Goal: Information Seeking & Learning: Learn about a topic

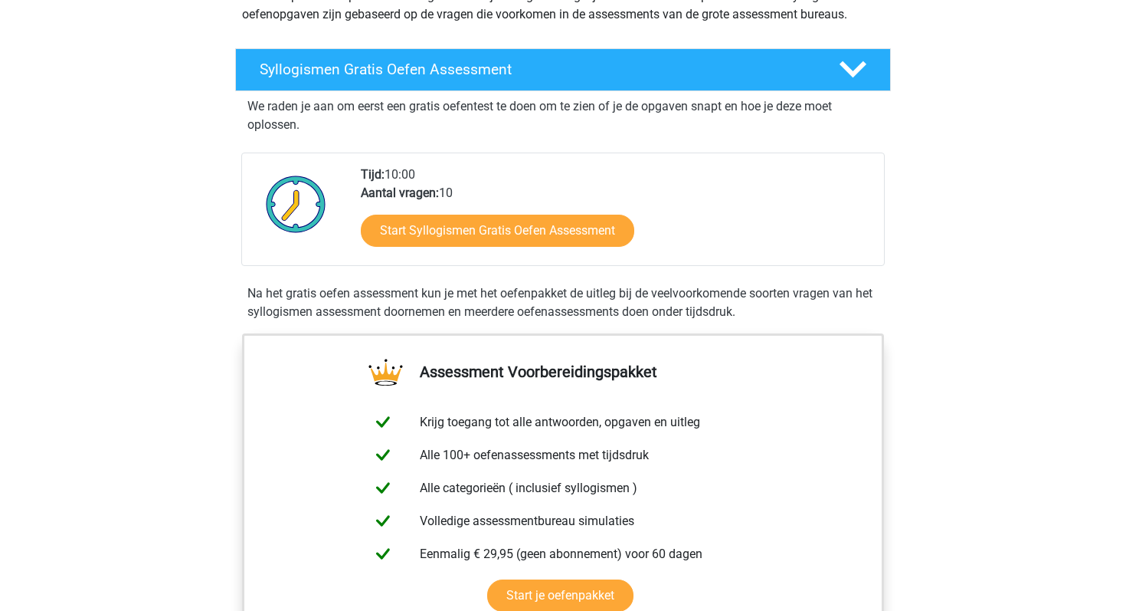
scroll to position [203, 0]
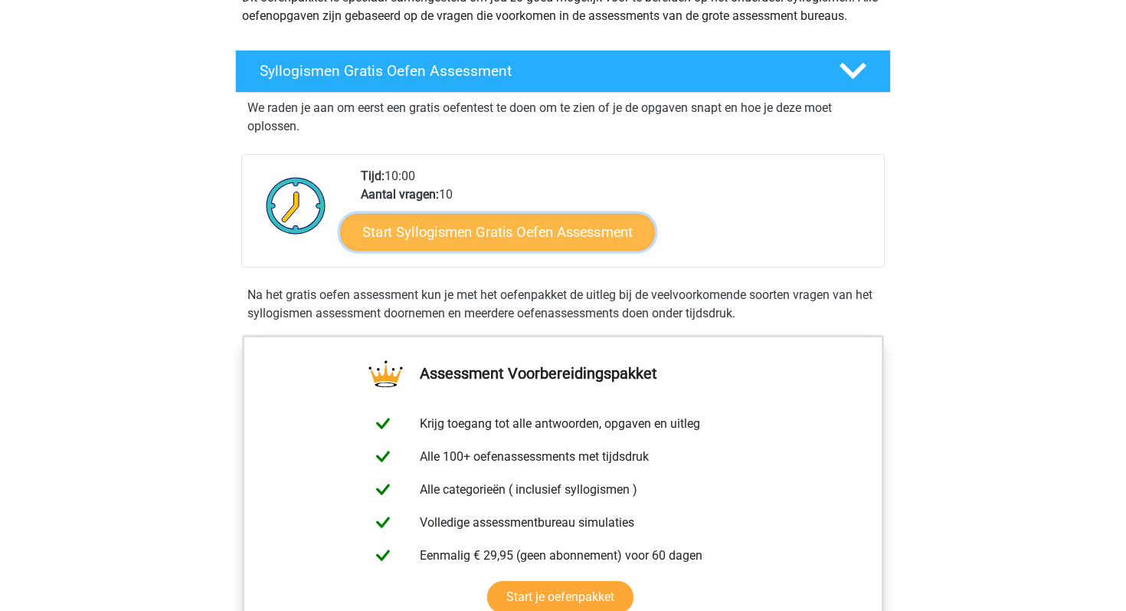
click at [571, 243] on link "Start Syllogismen Gratis Oefen Assessment" at bounding box center [498, 231] width 315 height 37
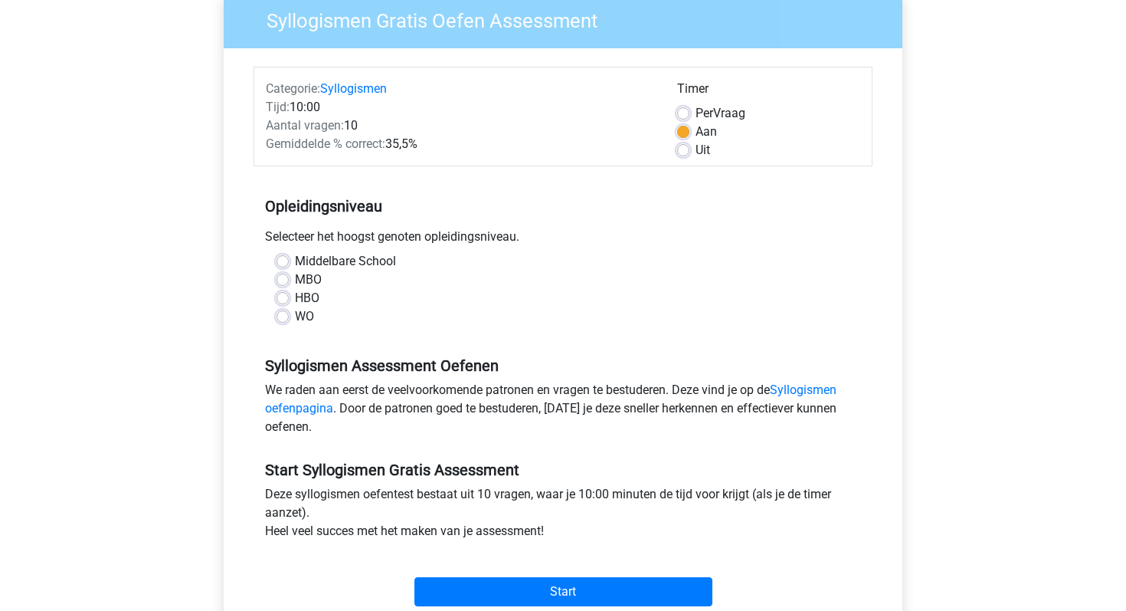
scroll to position [131, 0]
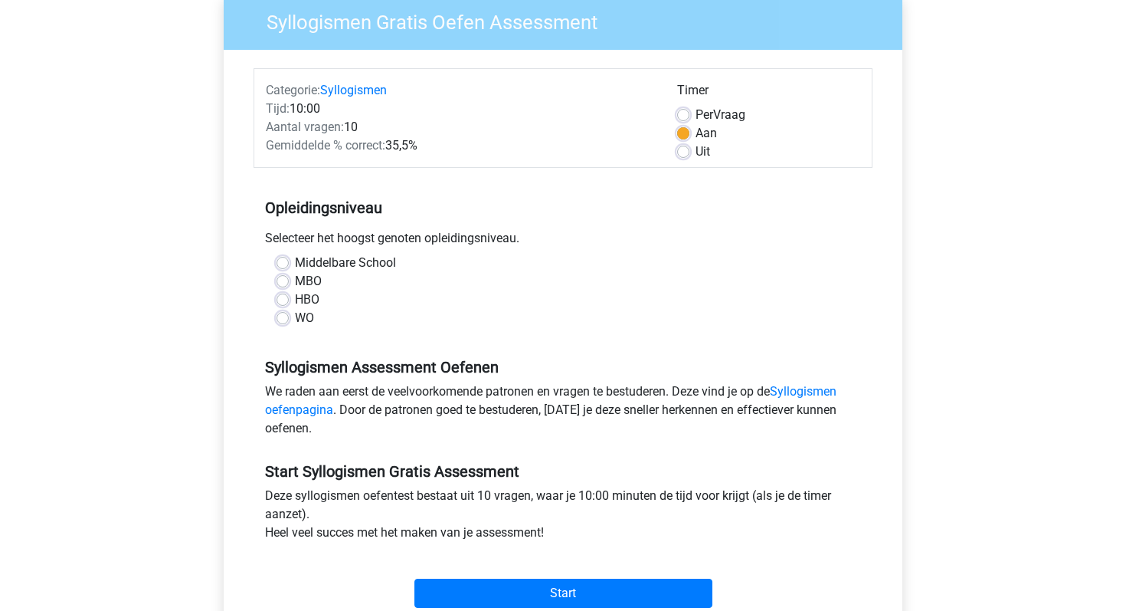
click at [295, 316] on label "WO" at bounding box center [304, 318] width 19 height 18
click at [283, 316] on input "WO" at bounding box center [283, 316] width 12 height 15
radio input "true"
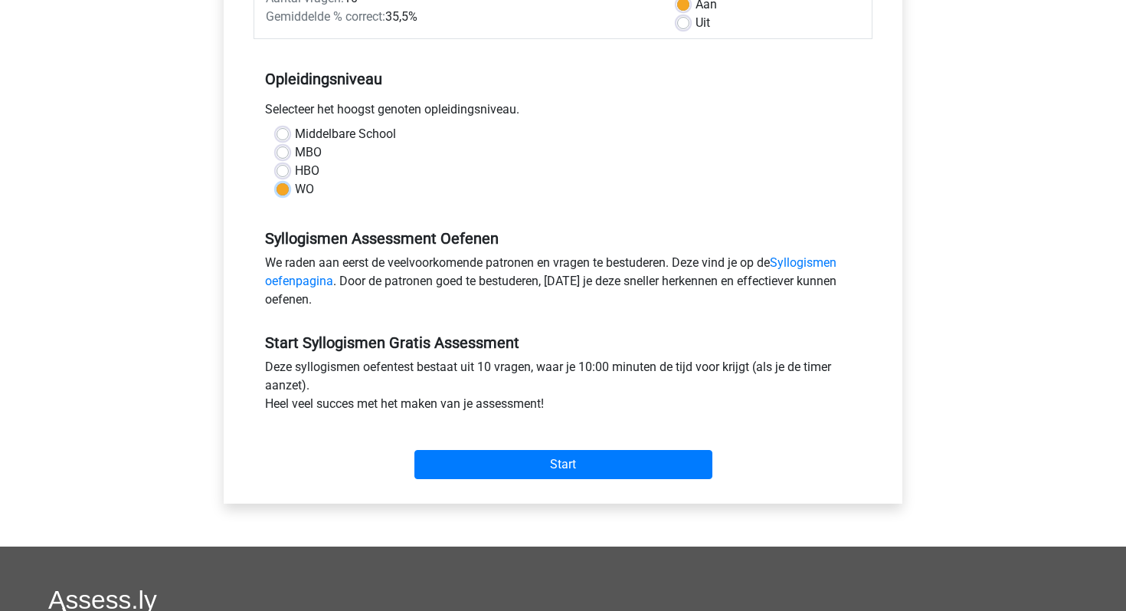
scroll to position [170, 0]
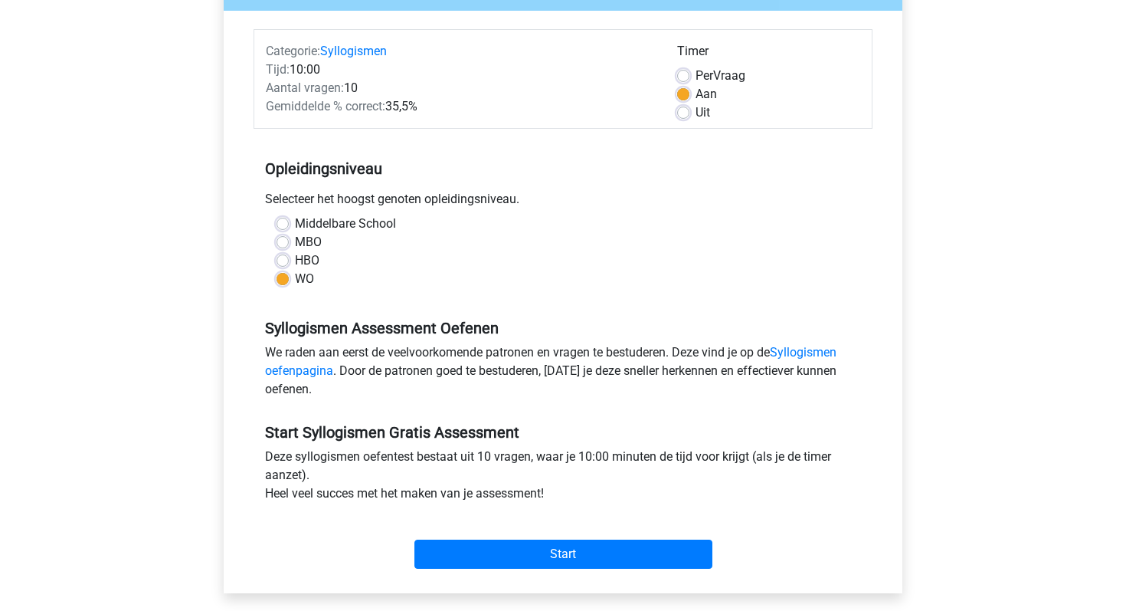
click at [696, 113] on label "Uit" at bounding box center [703, 112] width 15 height 18
click at [680, 113] on input "Uit" at bounding box center [683, 110] width 12 height 15
radio input "true"
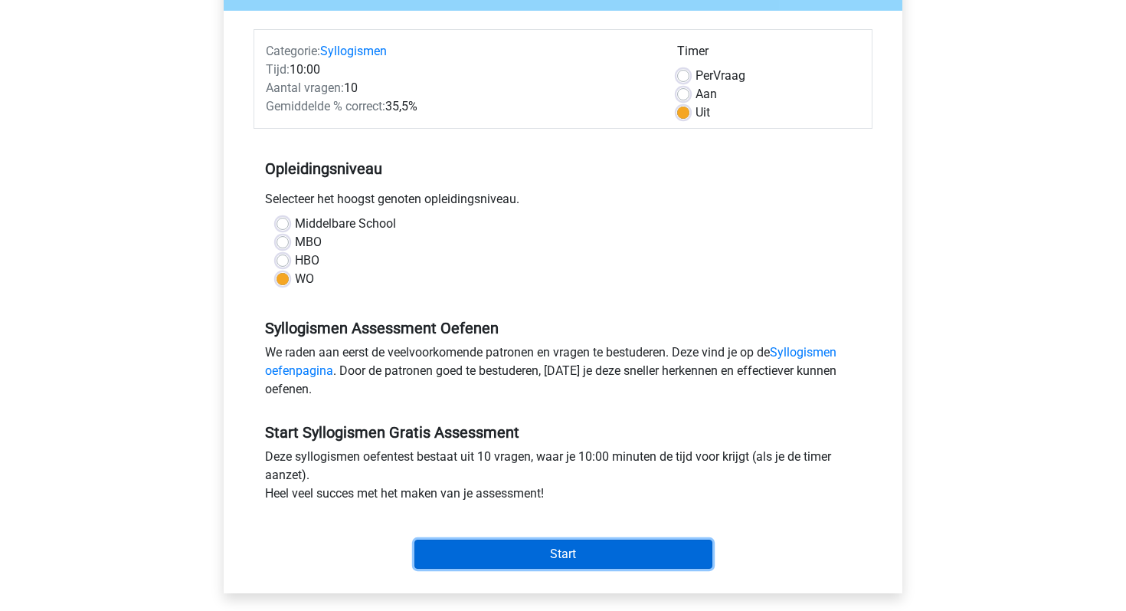
click at [627, 550] on input "Start" at bounding box center [564, 553] width 298 height 29
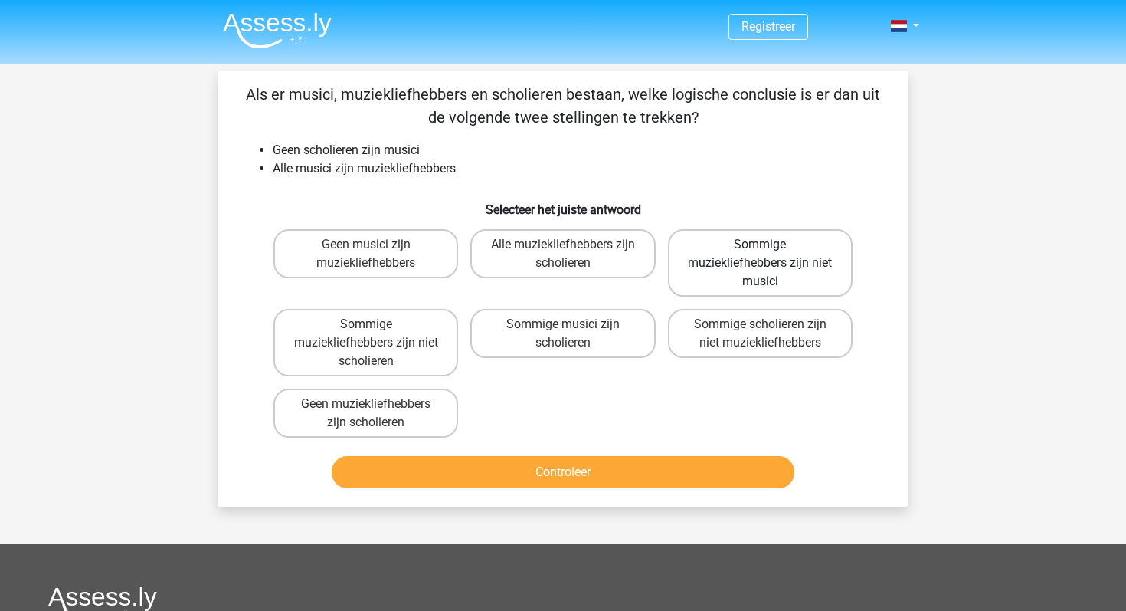
click at [792, 251] on label "Sommige muziekliefhebbers zijn niet musici" at bounding box center [760, 262] width 185 height 67
click at [770, 251] on input "Sommige muziekliefhebbers zijn niet musici" at bounding box center [765, 249] width 10 height 10
radio input "true"
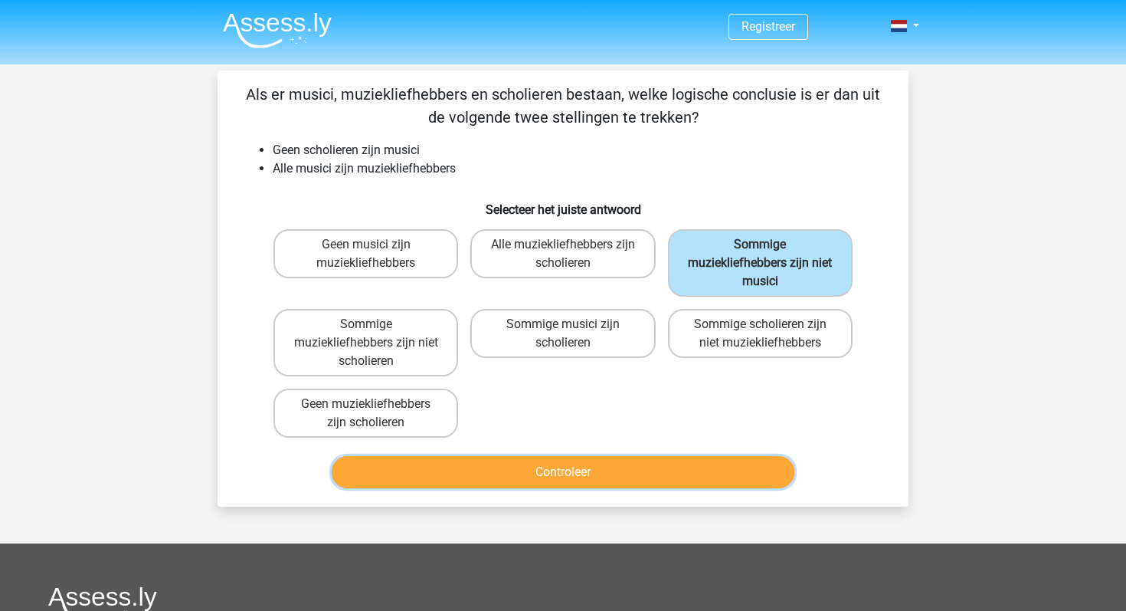
click at [592, 473] on button "Controleer" at bounding box center [564, 472] width 464 height 32
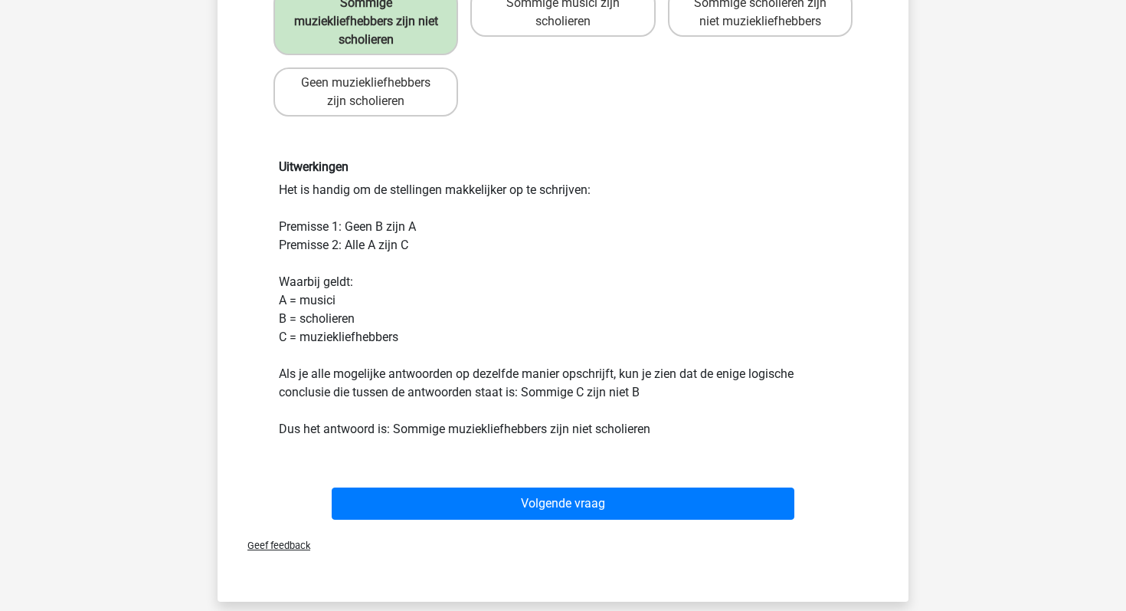
scroll to position [398, 0]
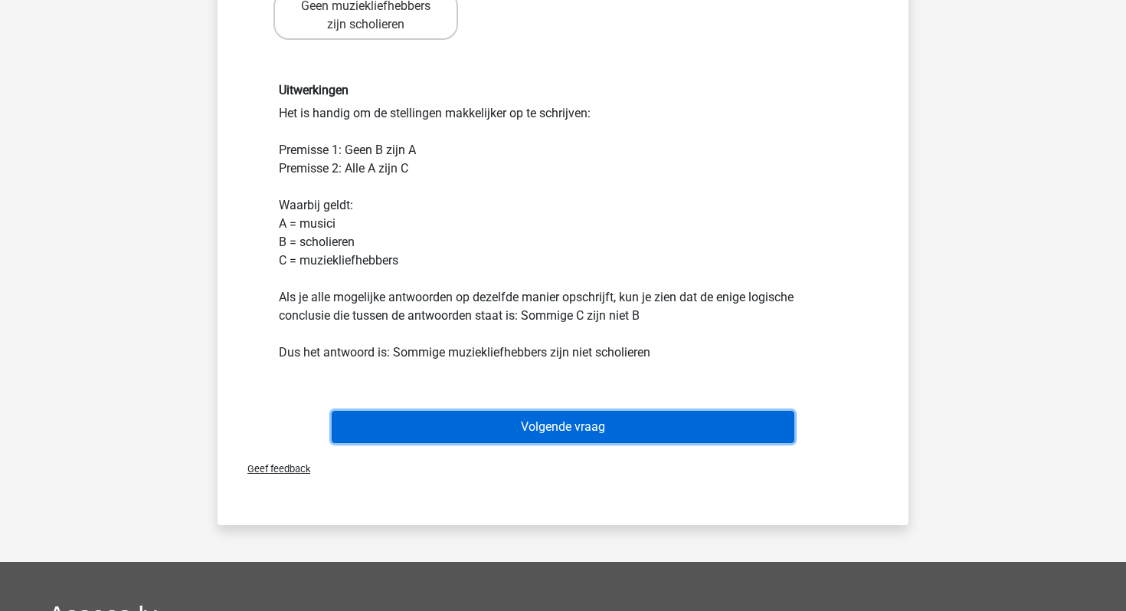
click at [654, 428] on button "Volgende vraag" at bounding box center [564, 427] width 464 height 32
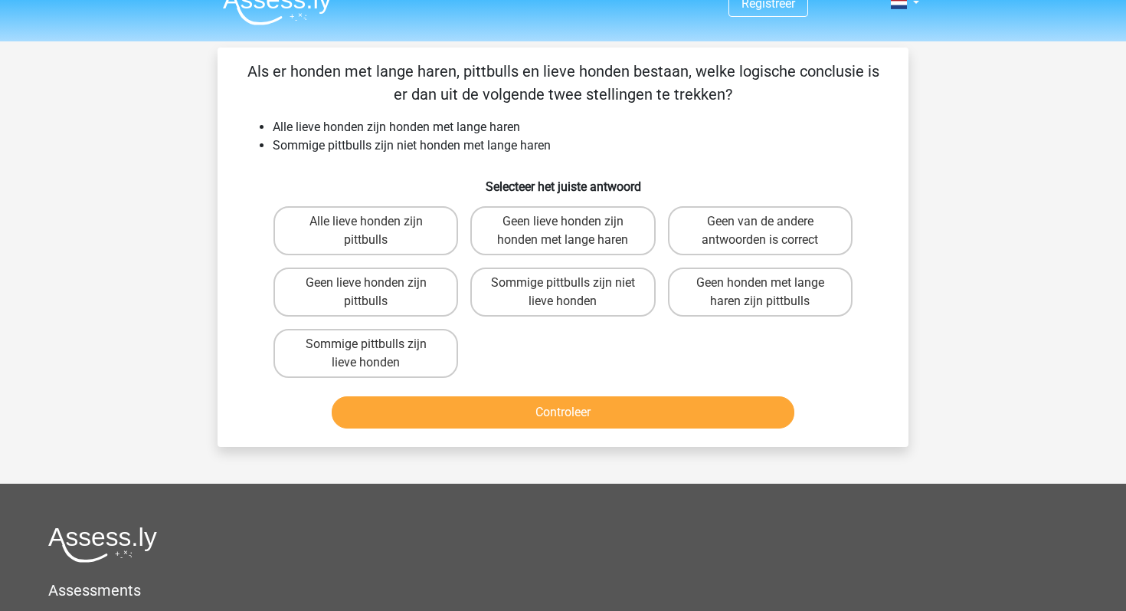
scroll to position [0, 0]
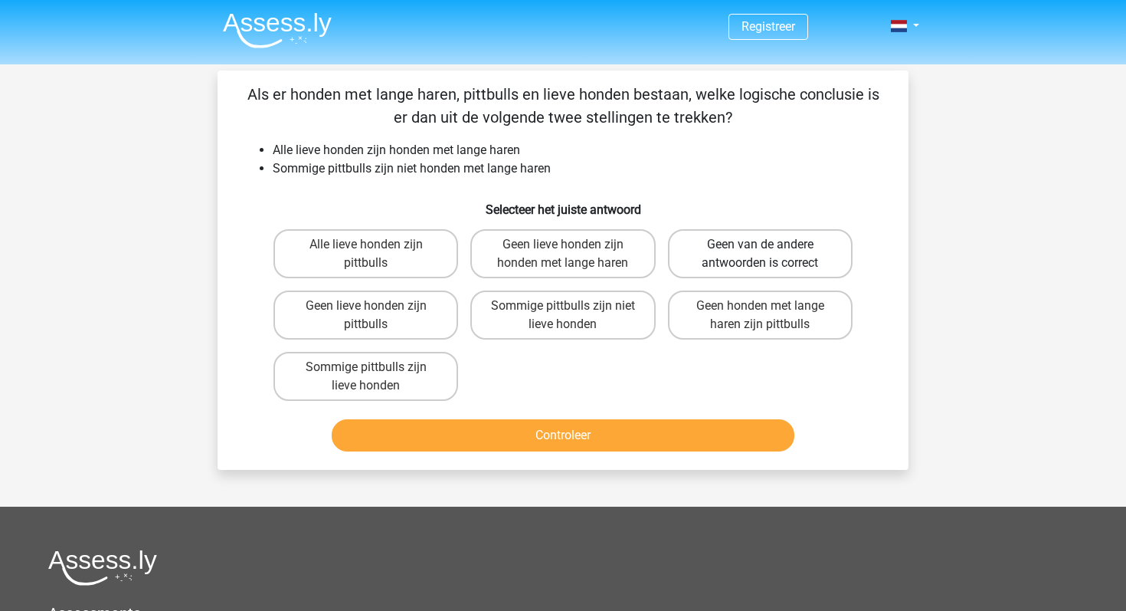
click at [756, 255] on label "Geen van de andere antwoorden is correct" at bounding box center [760, 253] width 185 height 49
click at [760, 254] on input "Geen van de andere antwoorden is correct" at bounding box center [765, 249] width 10 height 10
radio input "true"
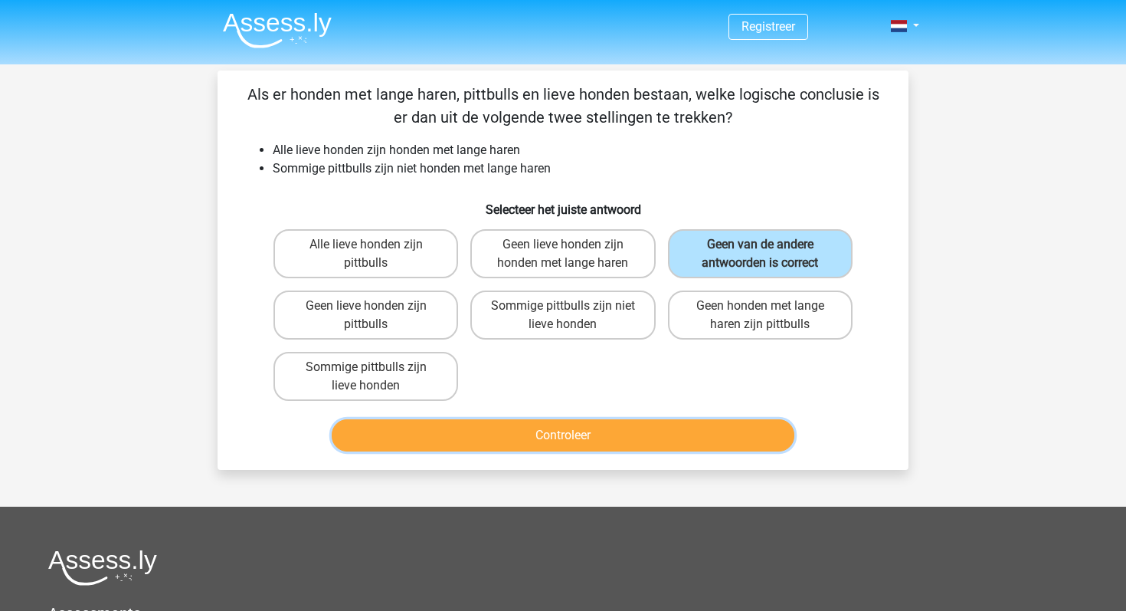
click at [604, 435] on button "Controleer" at bounding box center [564, 435] width 464 height 32
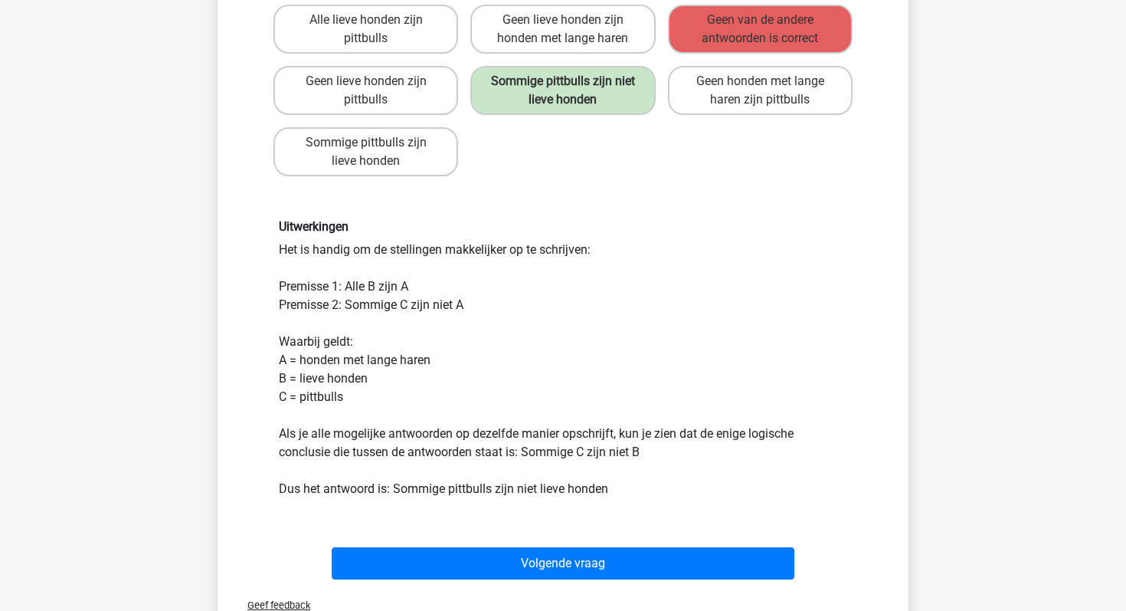
scroll to position [229, 0]
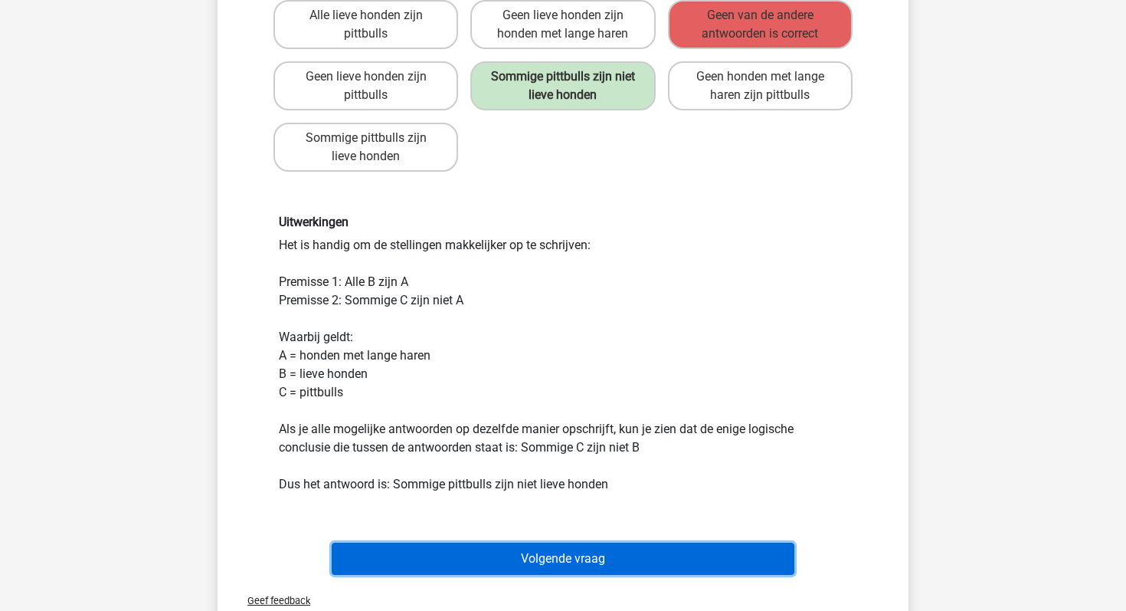
click at [566, 552] on button "Volgende vraag" at bounding box center [564, 558] width 464 height 32
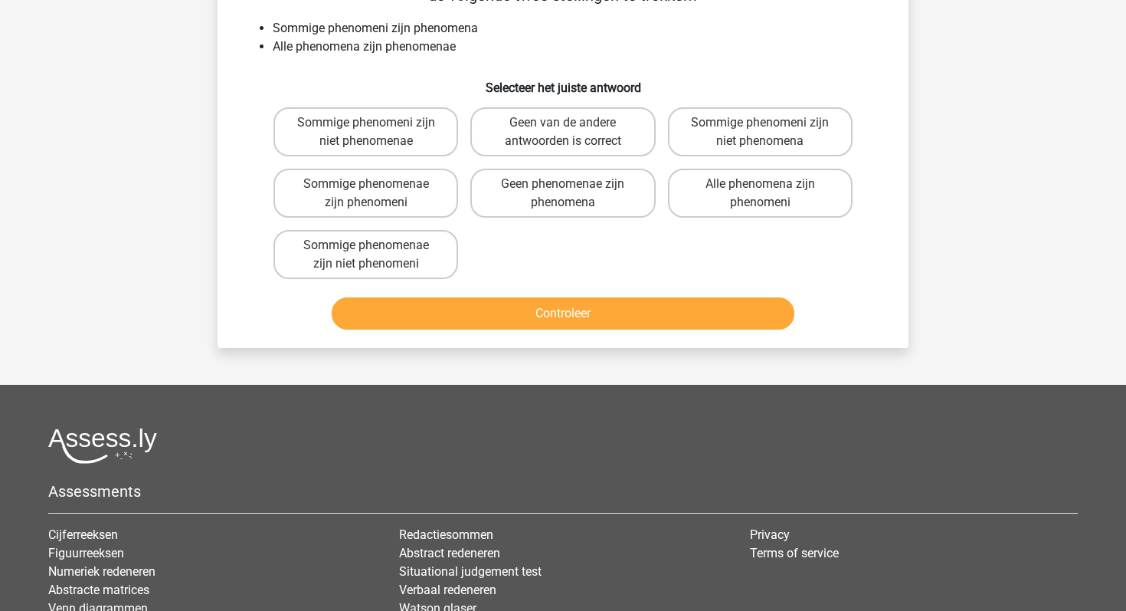
scroll to position [70, 0]
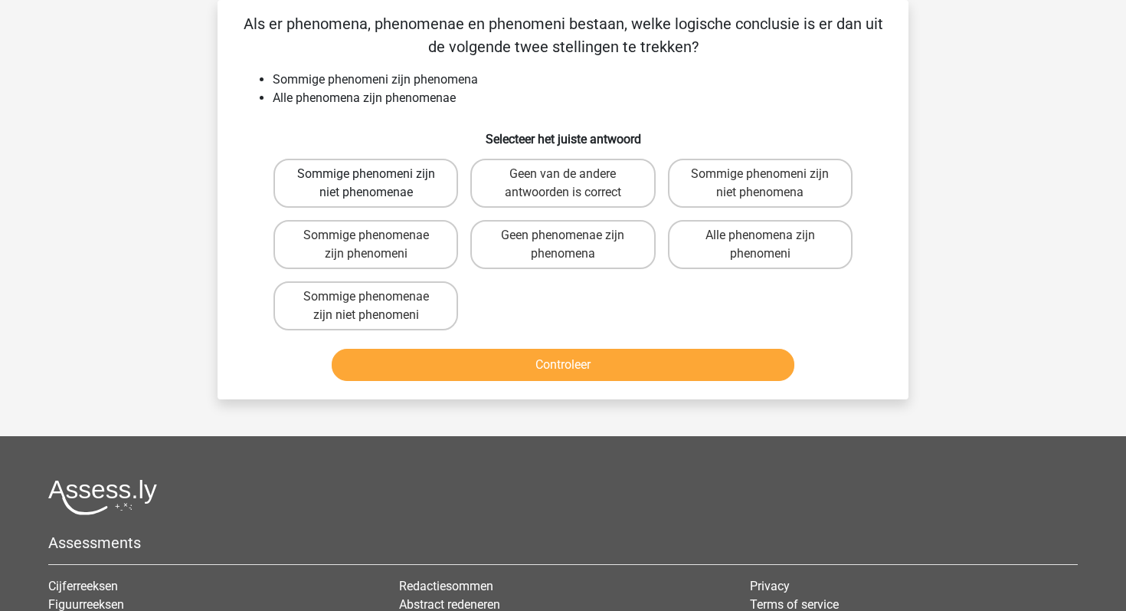
click at [431, 187] on label "Sommige phenomeni zijn niet phenomenae" at bounding box center [366, 183] width 185 height 49
click at [376, 184] on input "Sommige phenomeni zijn niet phenomenae" at bounding box center [371, 179] width 10 height 10
radio input "true"
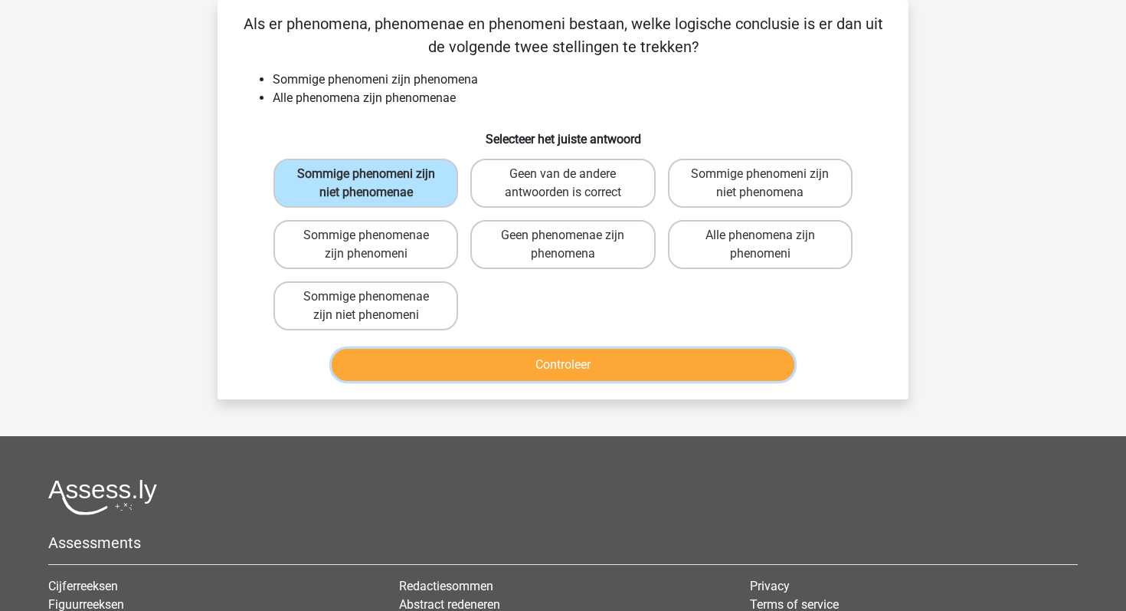
click at [563, 359] on button "Controleer" at bounding box center [564, 365] width 464 height 32
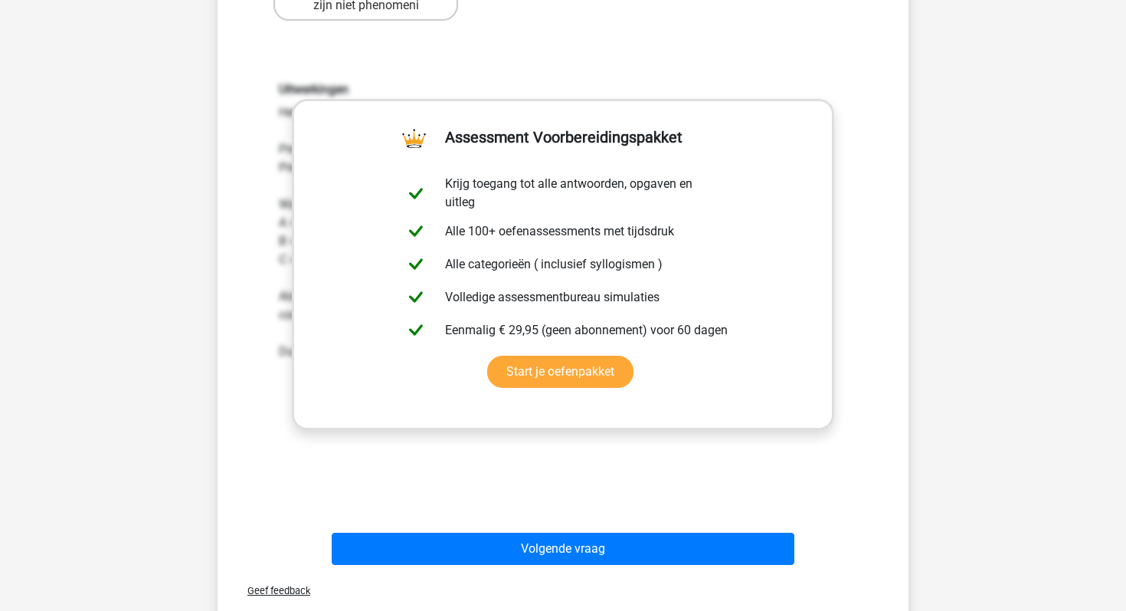
scroll to position [704, 0]
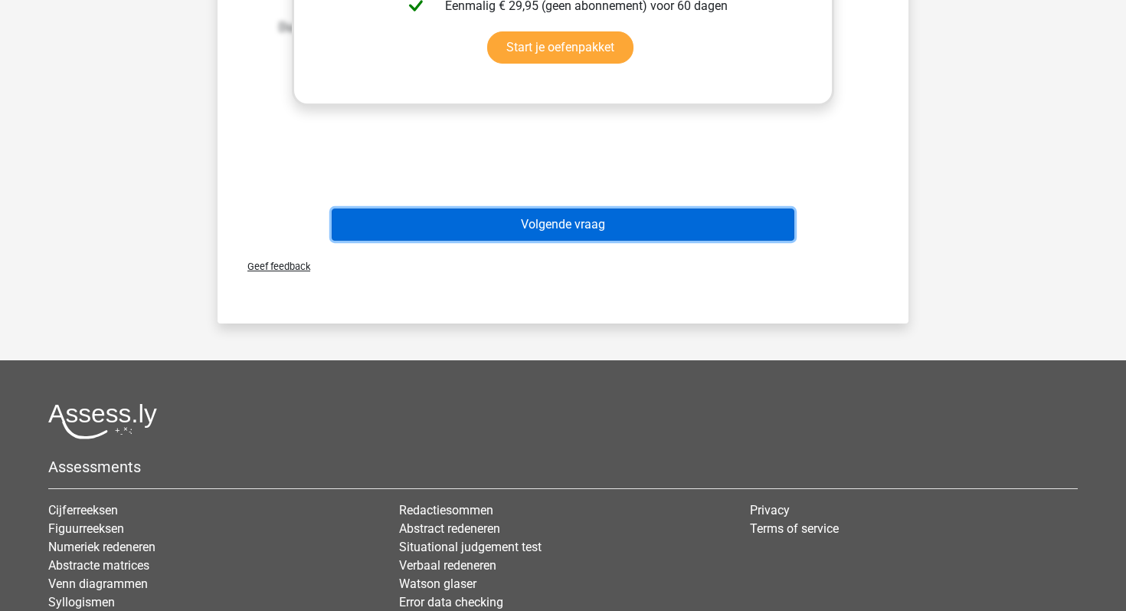
click at [632, 226] on button "Volgende vraag" at bounding box center [564, 224] width 464 height 32
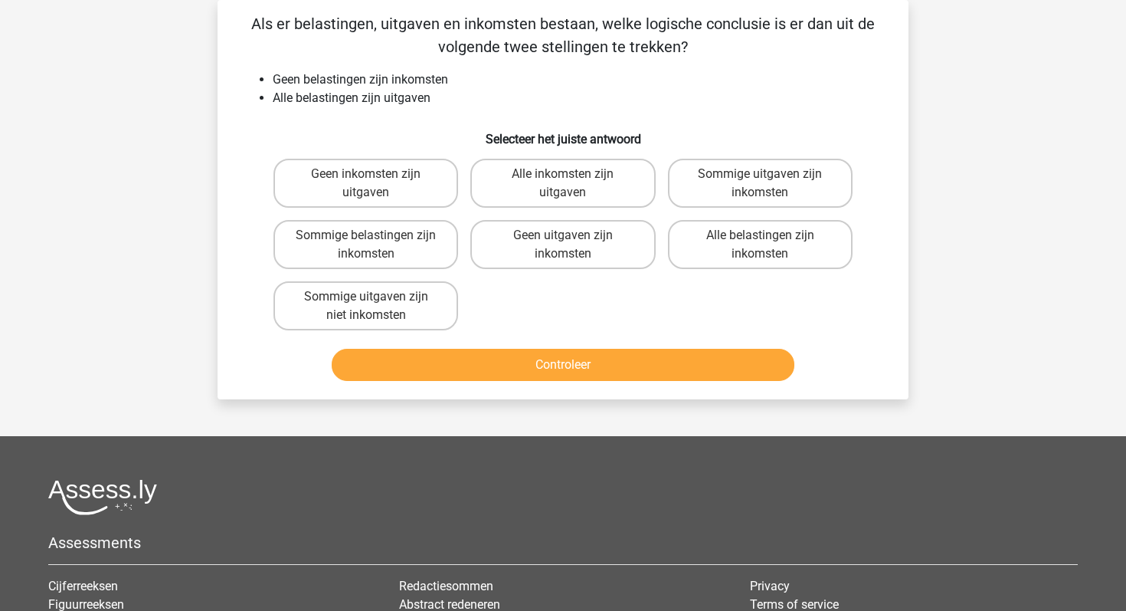
scroll to position [0, 0]
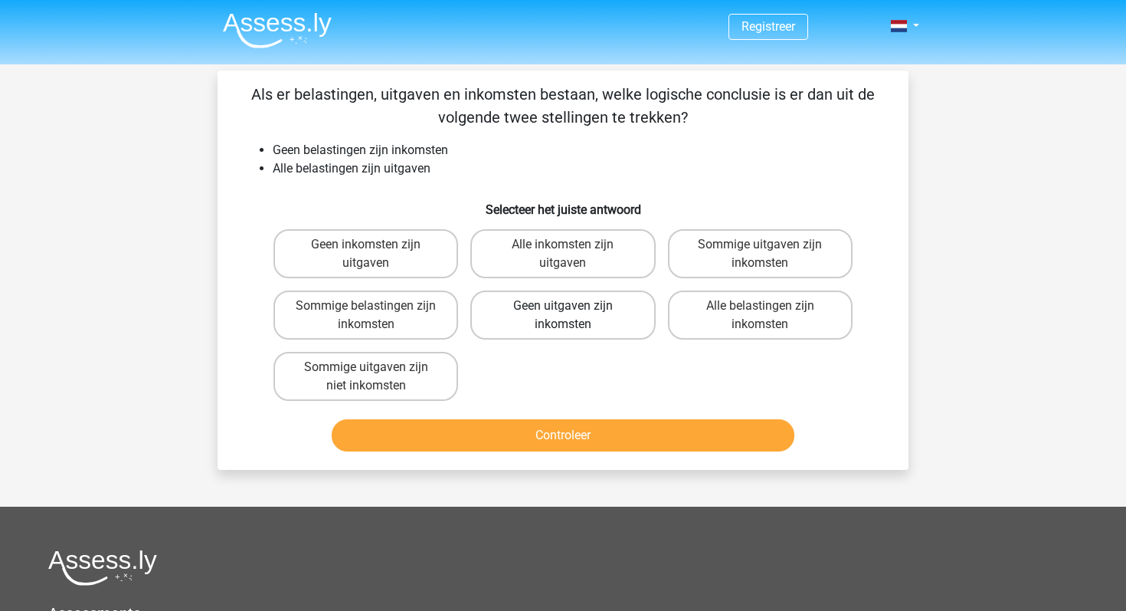
click at [582, 300] on label "Geen uitgaven zijn inkomsten" at bounding box center [562, 314] width 185 height 49
click at [573, 306] on input "Geen uitgaven zijn inkomsten" at bounding box center [568, 311] width 10 height 10
radio input "true"
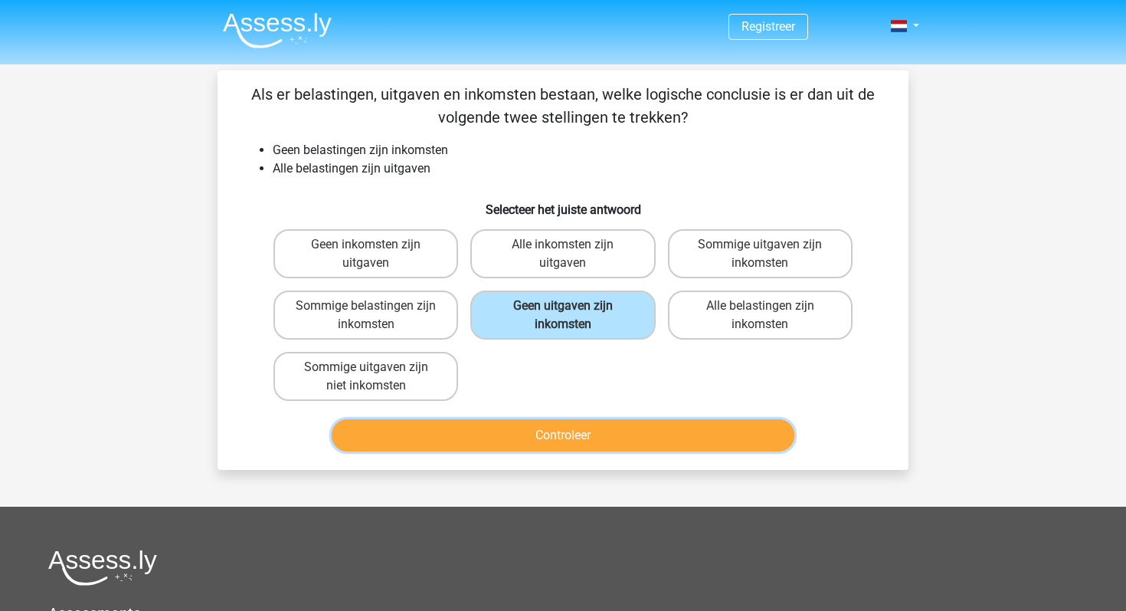
click at [587, 433] on button "Controleer" at bounding box center [564, 435] width 464 height 32
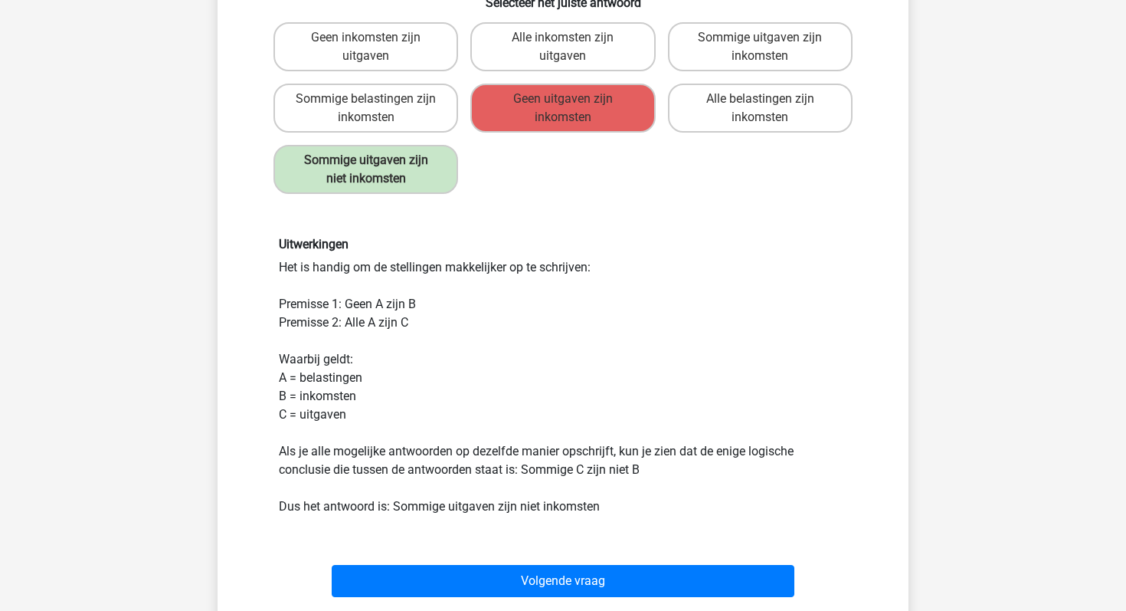
scroll to position [221, 0]
